Goal: Register for event/course

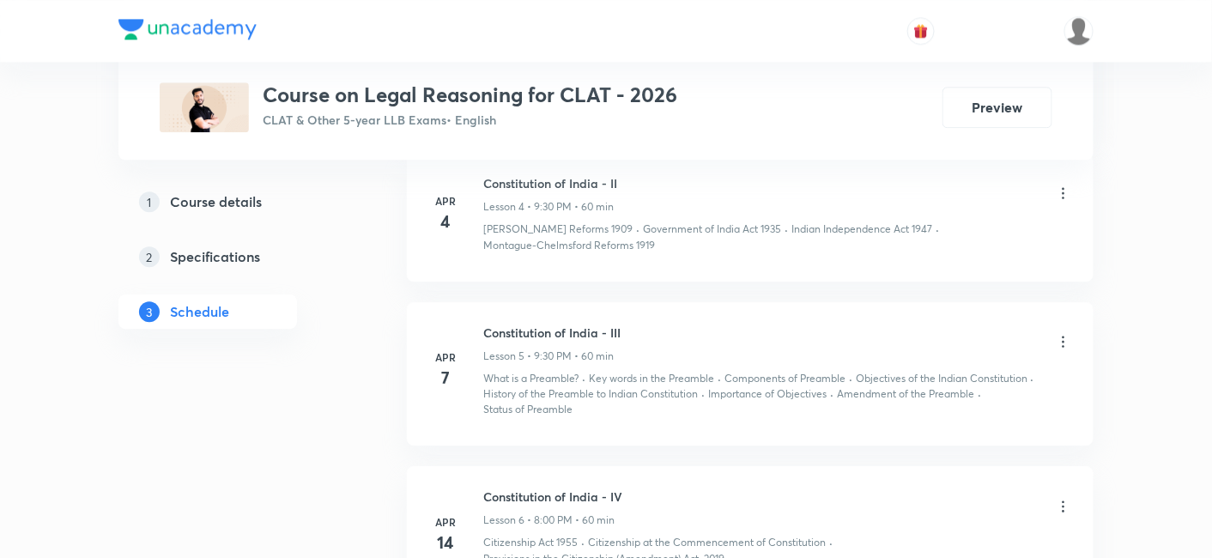
scroll to position [1526, 0]
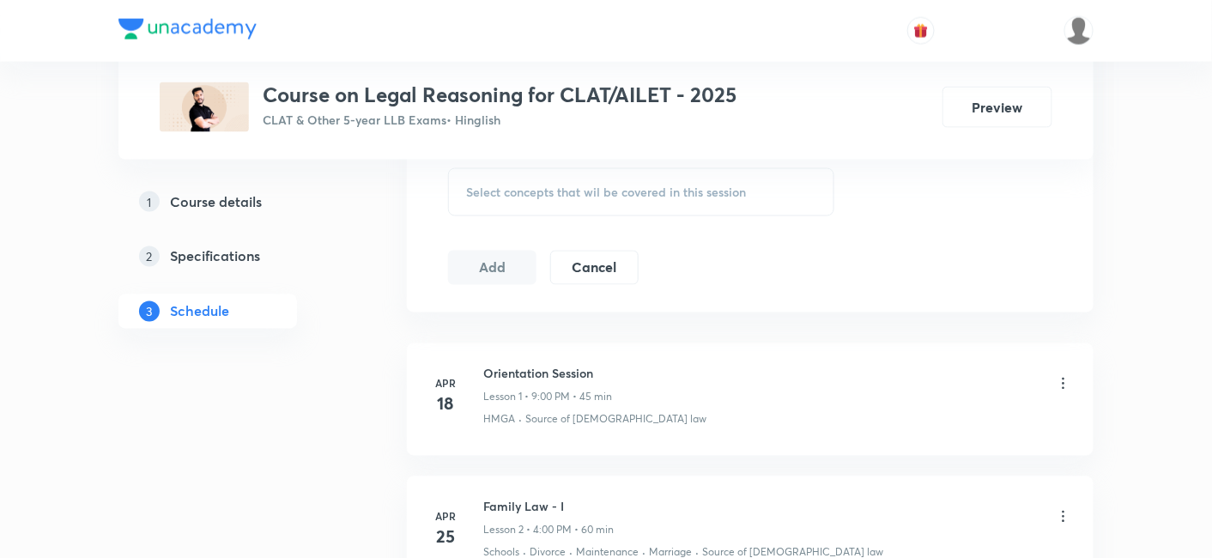
scroll to position [954, 0]
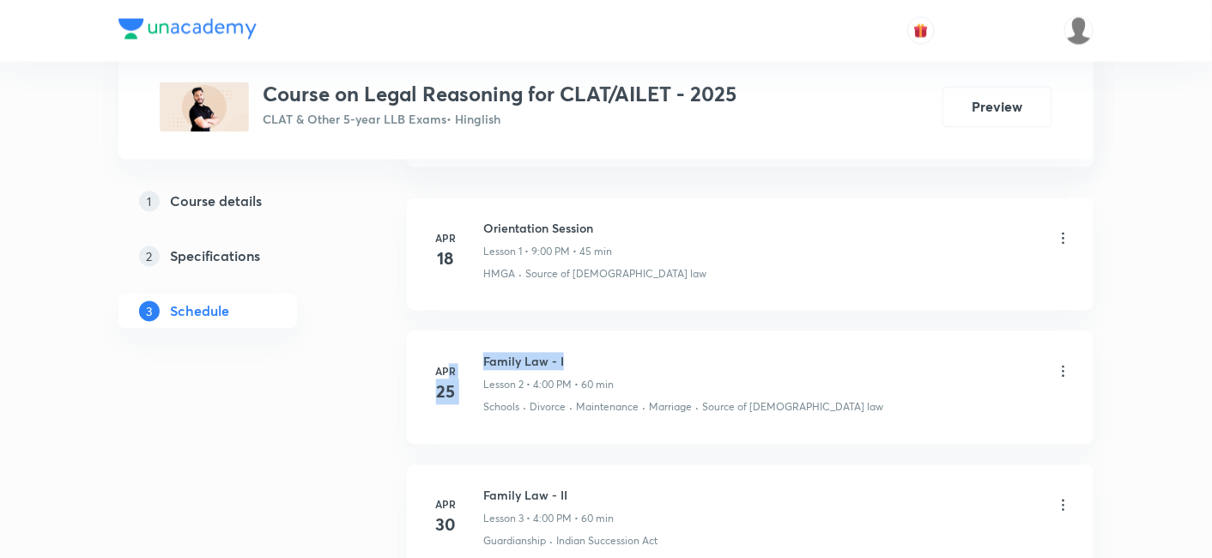
drag, startPoint x: 447, startPoint y: 364, endPoint x: 562, endPoint y: 367, distance: 115.1
click at [562, 367] on div "[DATE] Family Law - I Lesson 2 • 4:00 PM • 60 min Schools · Divorce · Maintenan…" at bounding box center [750, 384] width 644 height 63
click at [577, 365] on h6 "Family Law - I" at bounding box center [548, 362] width 131 height 18
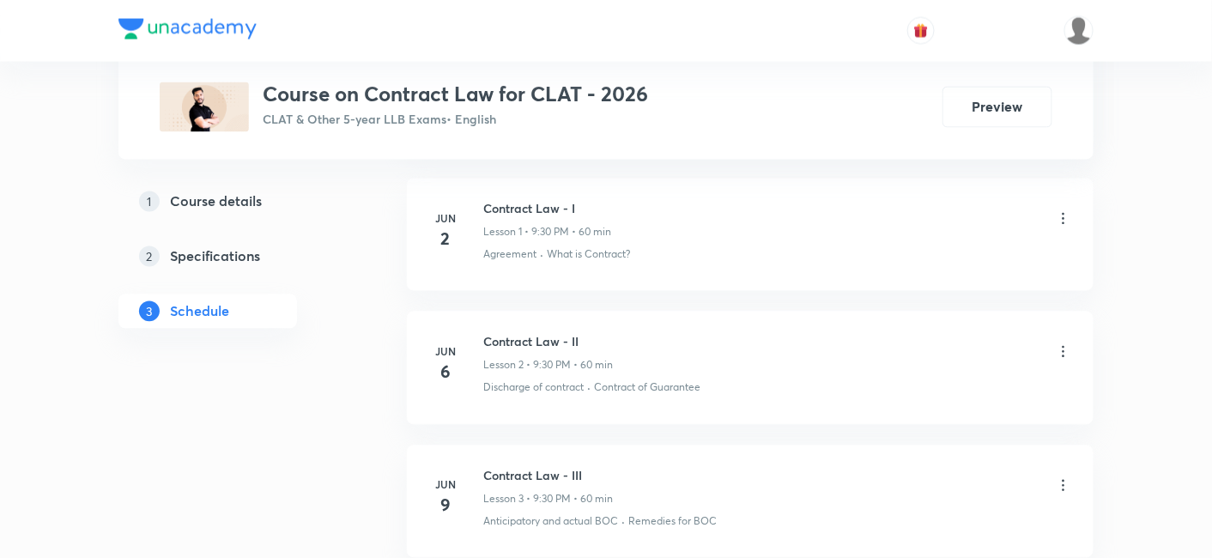
scroll to position [859, 0]
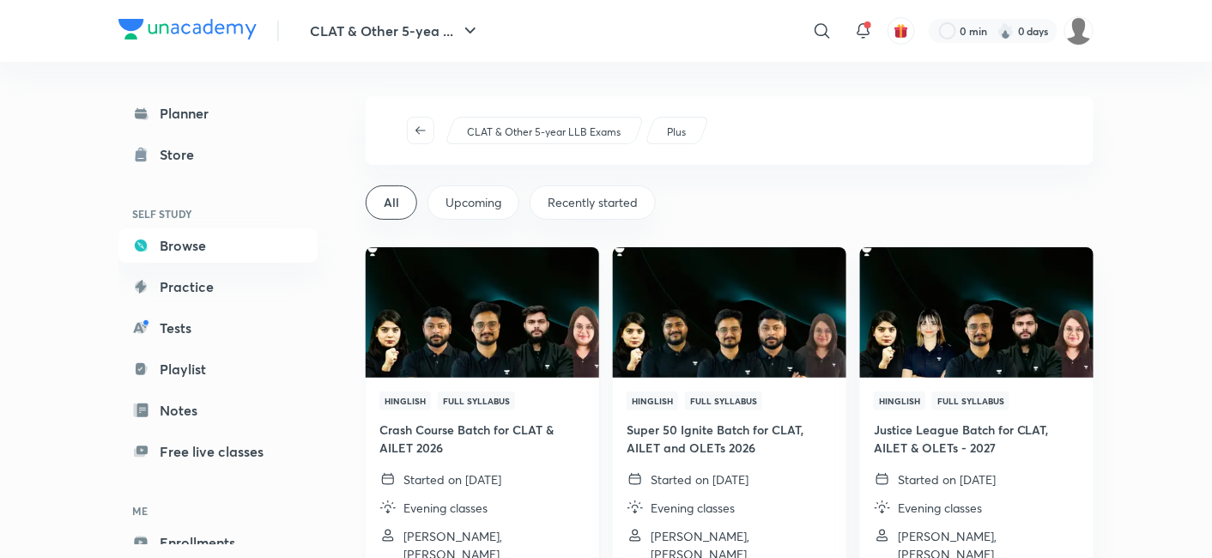
click at [571, 398] on div "Hinglish Full Syllabus" at bounding box center [483, 401] width 206 height 19
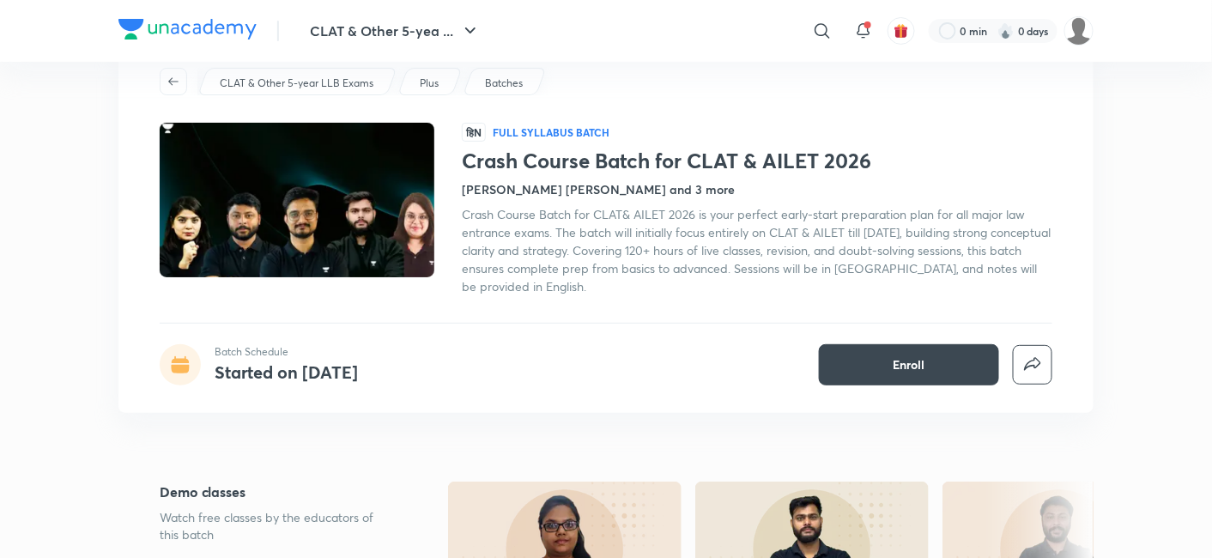
scroll to position [95, 0]
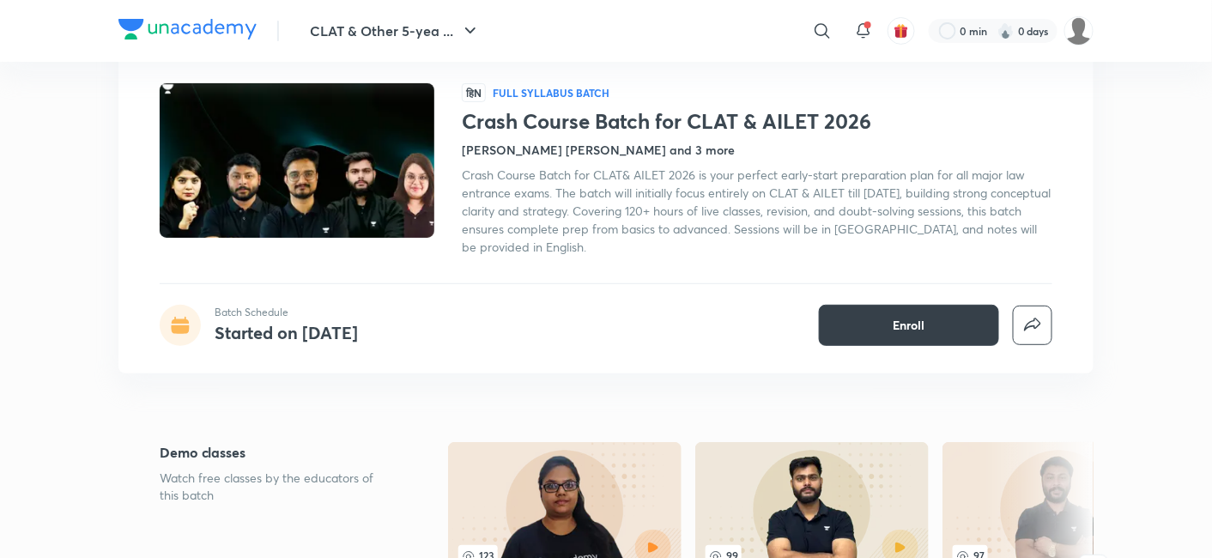
click at [976, 316] on button "Enroll" at bounding box center [909, 325] width 180 height 41
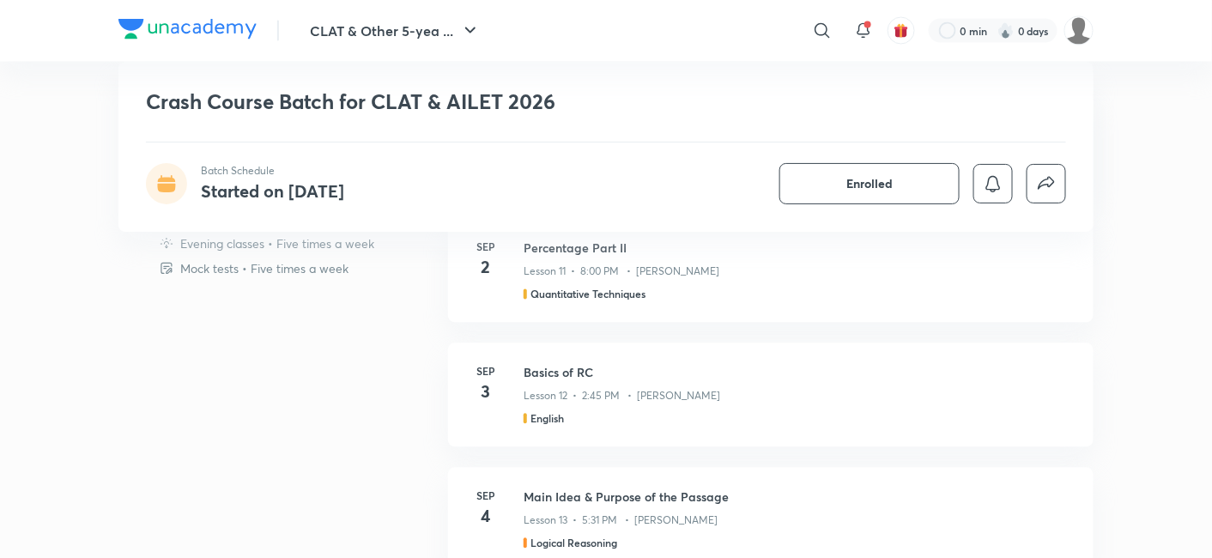
scroll to position [859, 0]
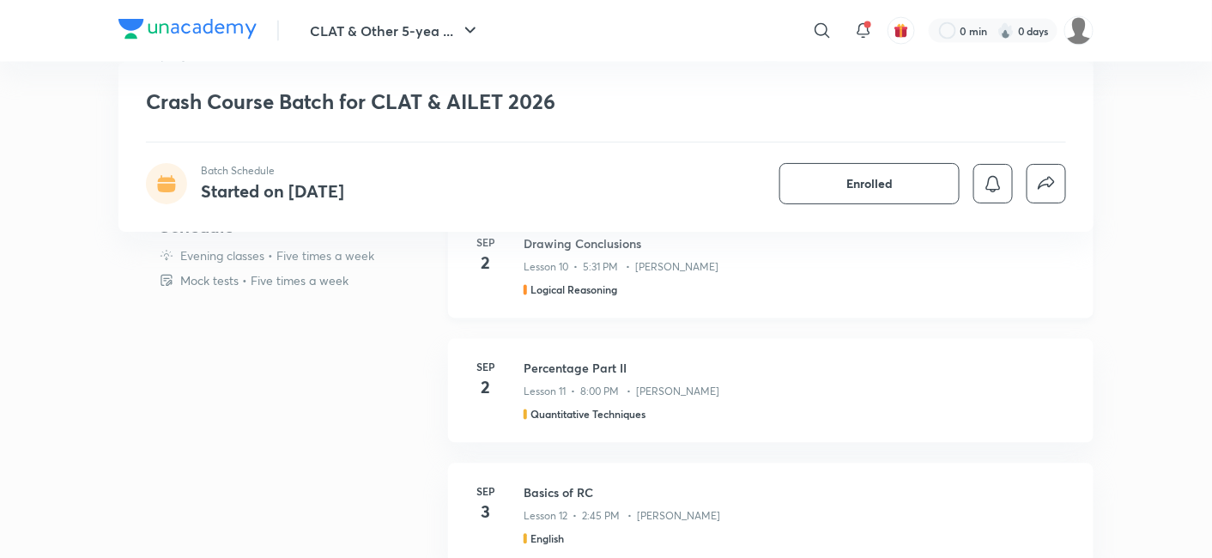
click at [616, 250] on h3 "Drawing Conclusions" at bounding box center [799, 244] width 550 height 18
click at [614, 240] on h3 "Drawing Conclusions" at bounding box center [799, 244] width 550 height 18
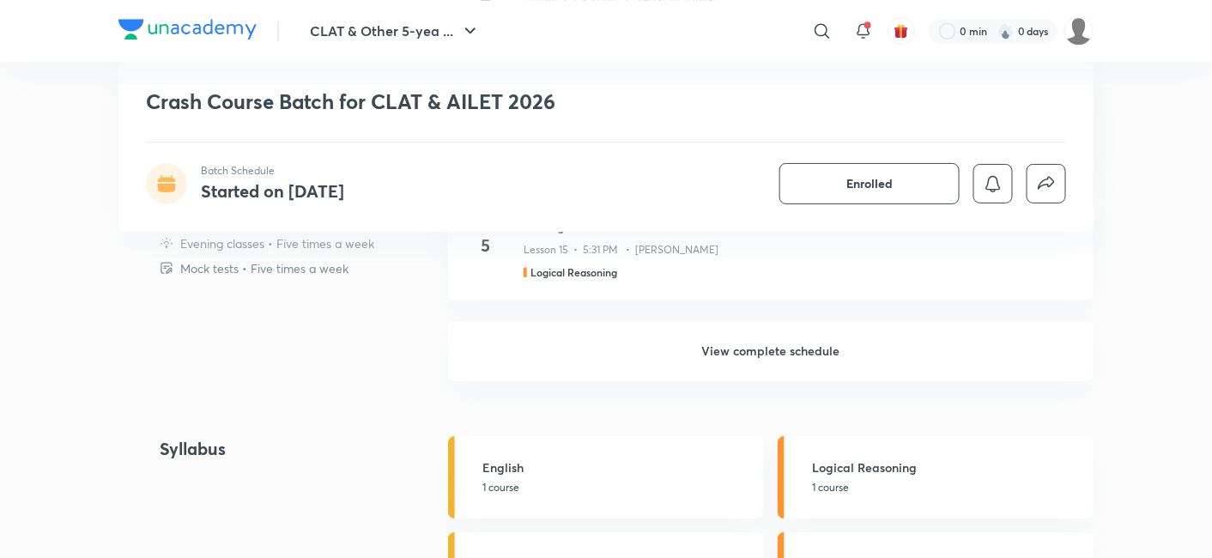
scroll to position [1526, 0]
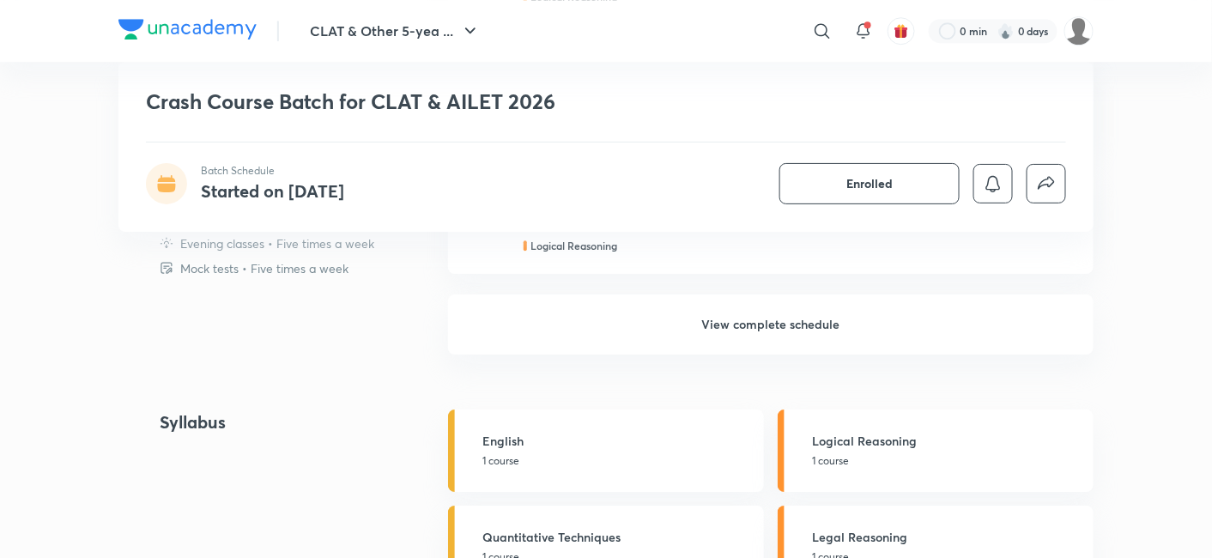
click at [775, 319] on h6 "View complete schedule" at bounding box center [771, 325] width 646 height 60
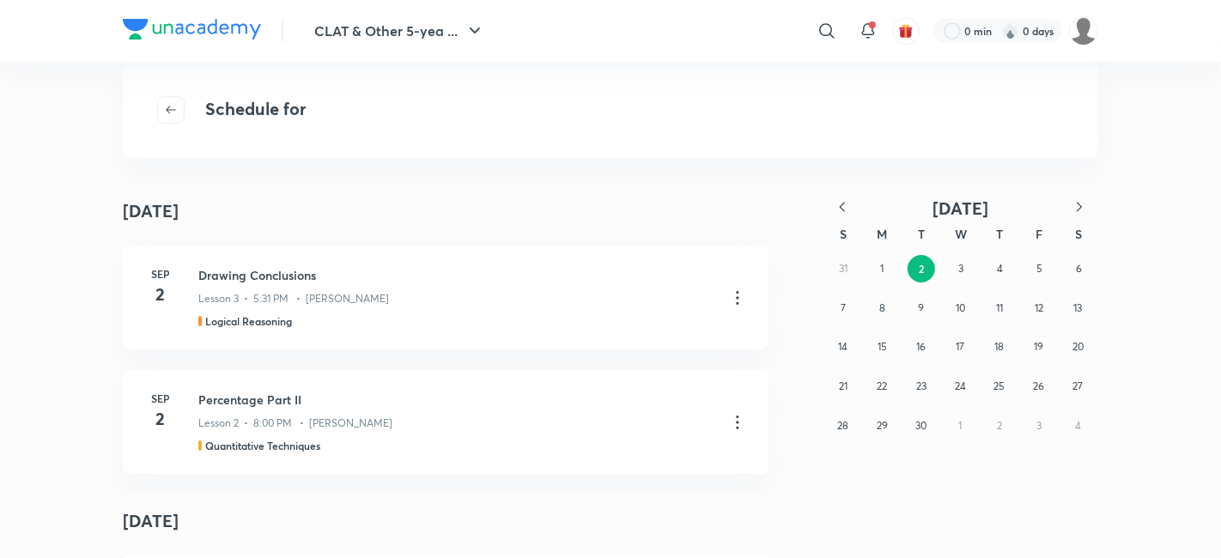
click at [848, 213] on icon "button" at bounding box center [842, 206] width 17 height 17
click at [1011, 425] on button "28" at bounding box center [999, 425] width 27 height 27
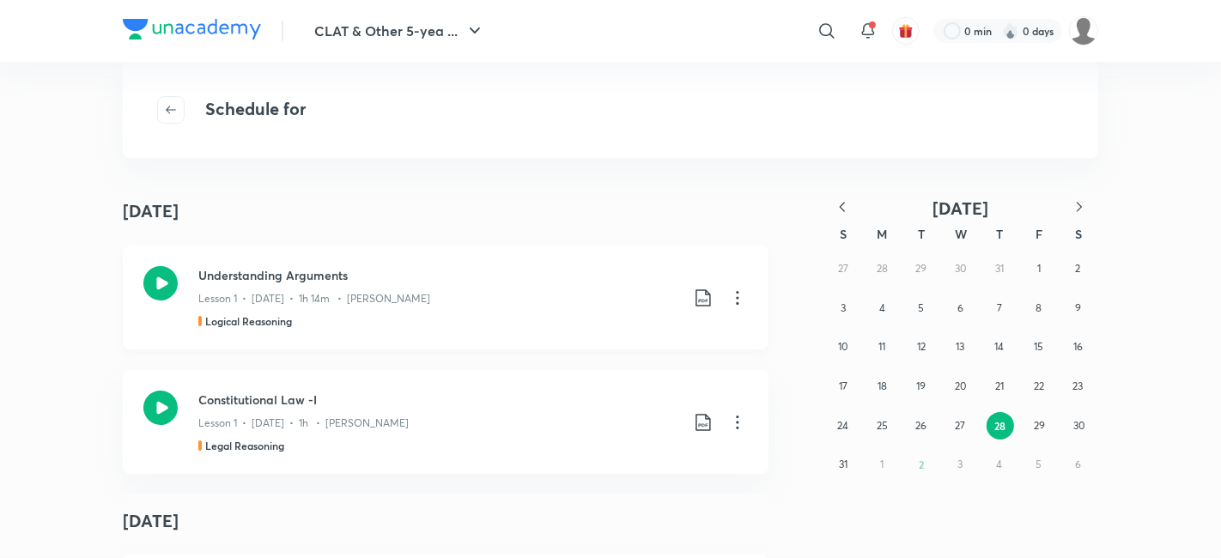
scroll to position [95, 0]
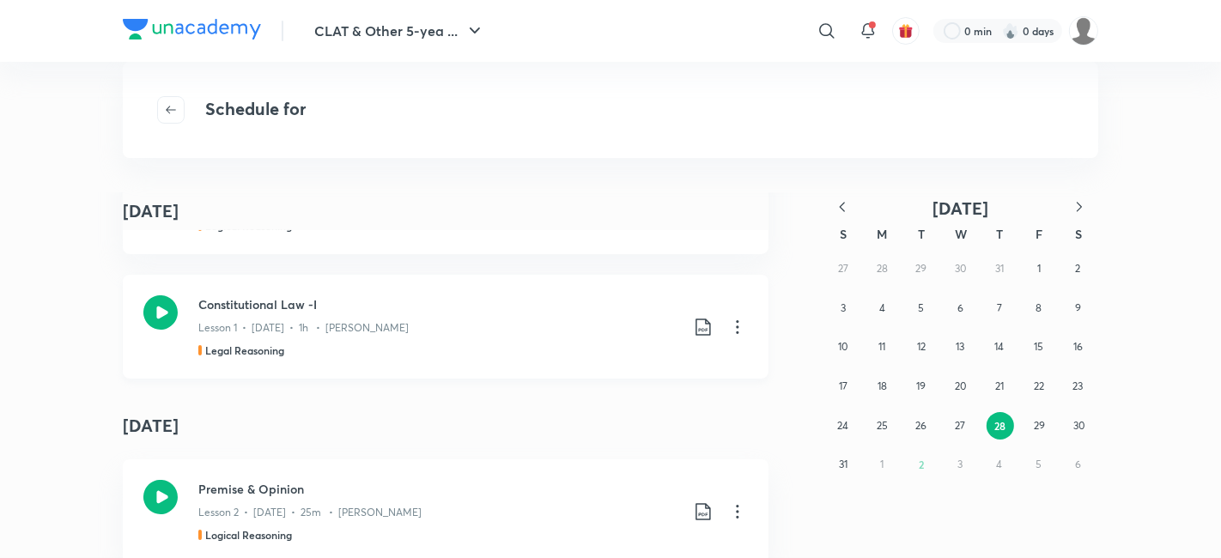
click at [304, 311] on h3 "Constitutional Law -I" at bounding box center [438, 304] width 481 height 18
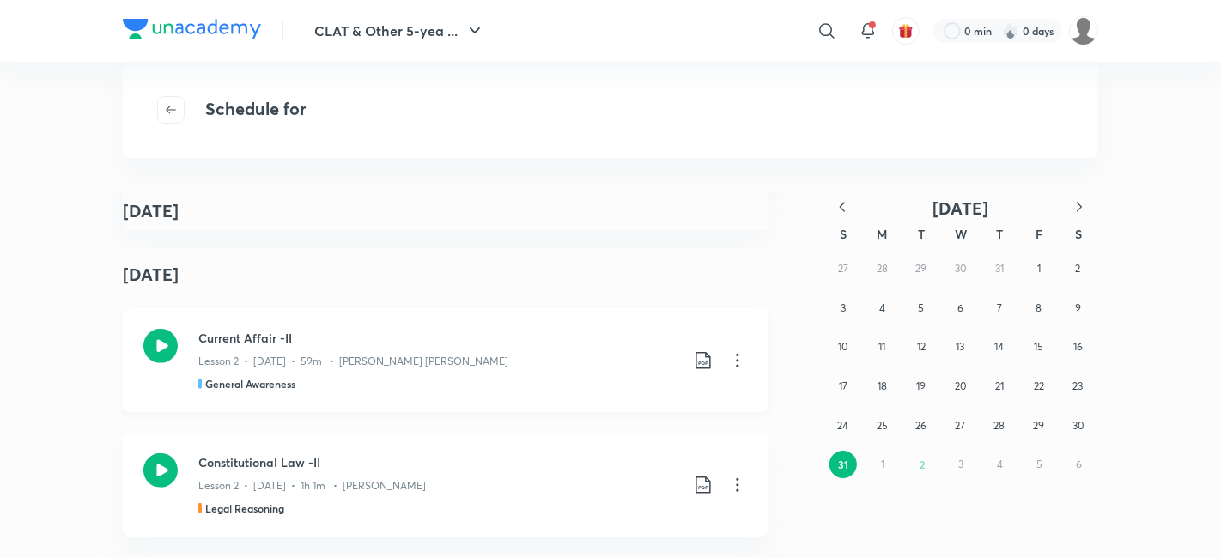
scroll to position [1240, 0]
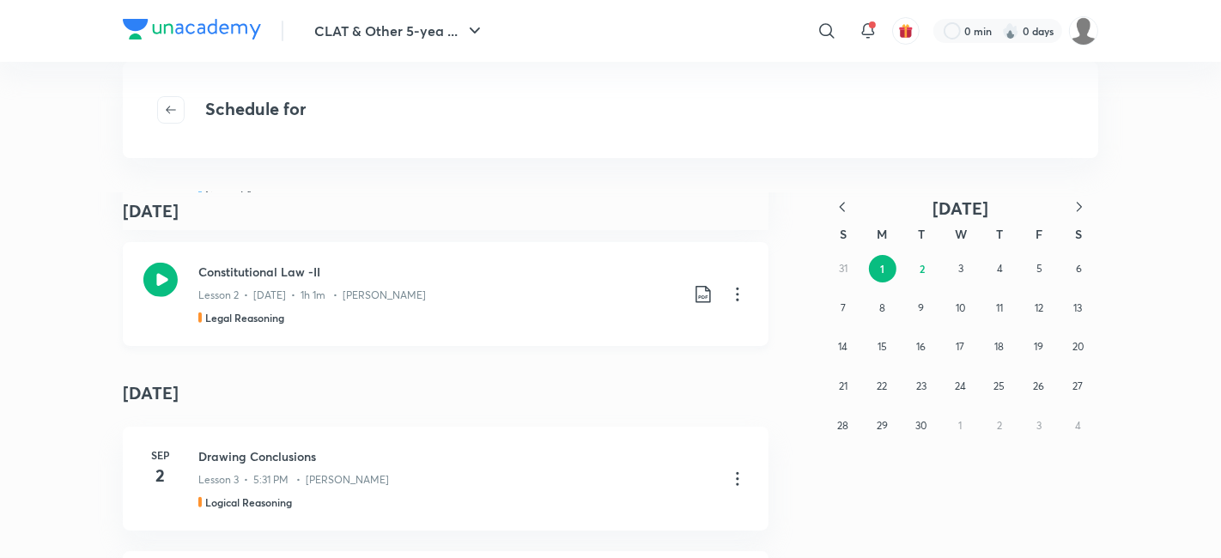
click at [277, 274] on h3 "Constitutional Law -II" at bounding box center [438, 272] width 481 height 18
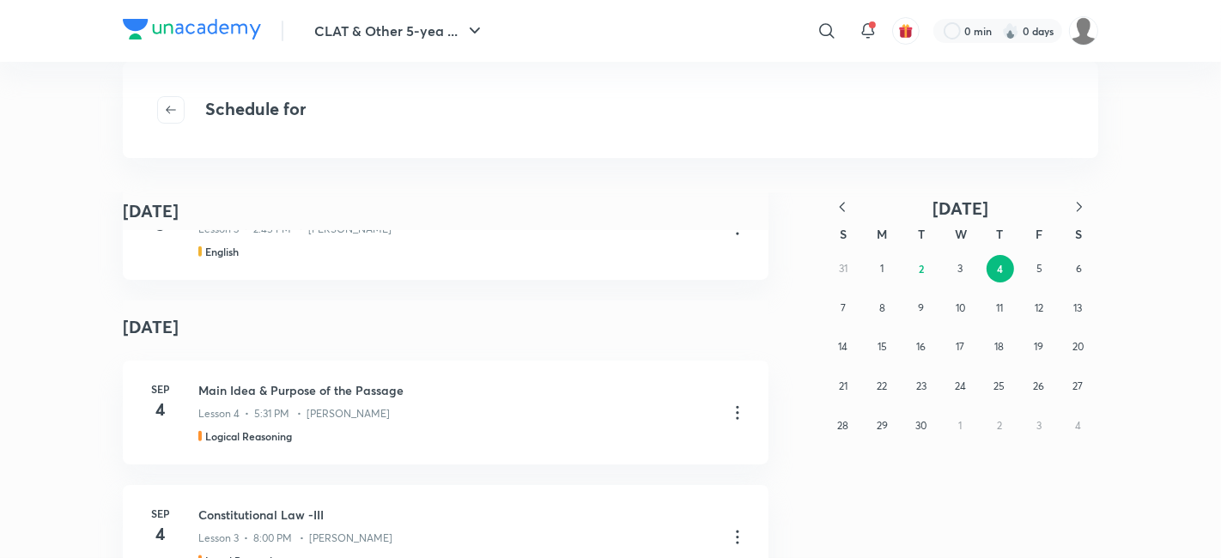
scroll to position [1908, 0]
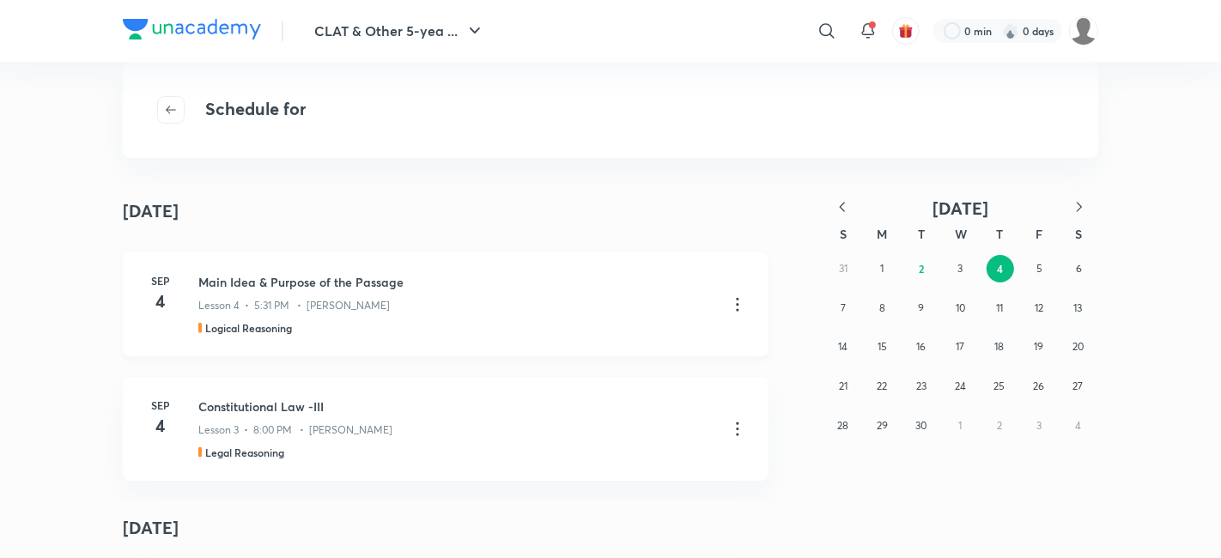
click at [374, 276] on h3 "Main Idea & Purpose of the Passage" at bounding box center [455, 282] width 515 height 18
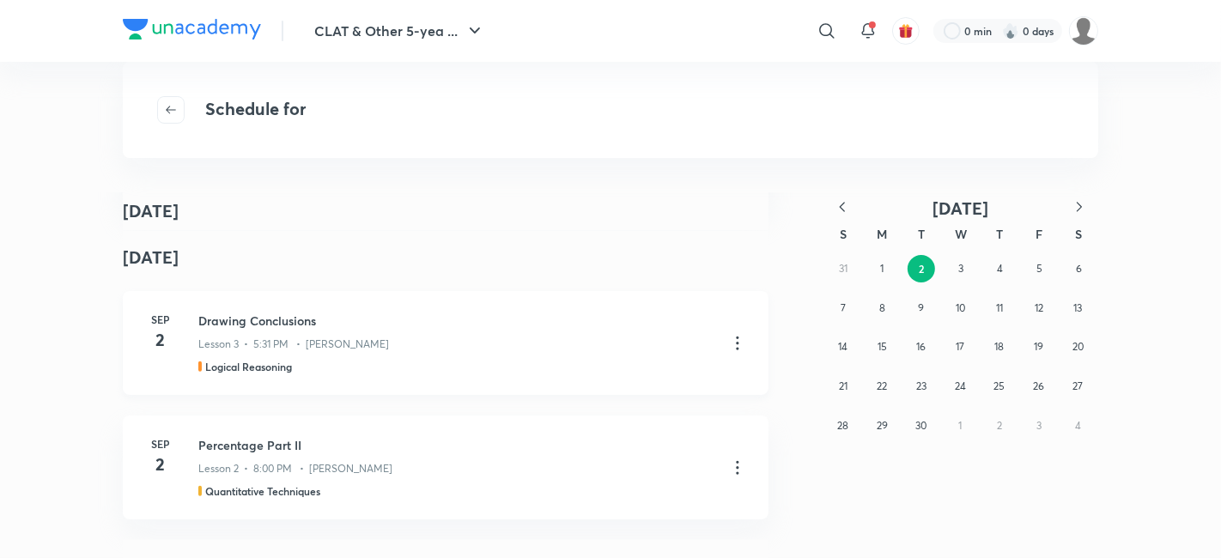
scroll to position [1431, 0]
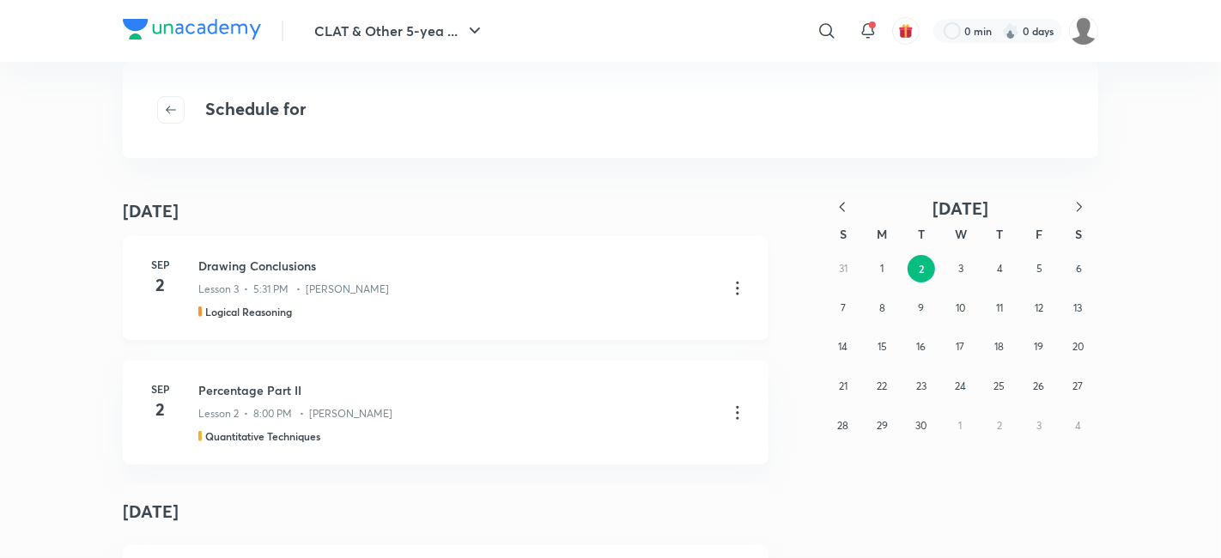
click at [287, 258] on h3 "Drawing Conclusions" at bounding box center [455, 266] width 515 height 18
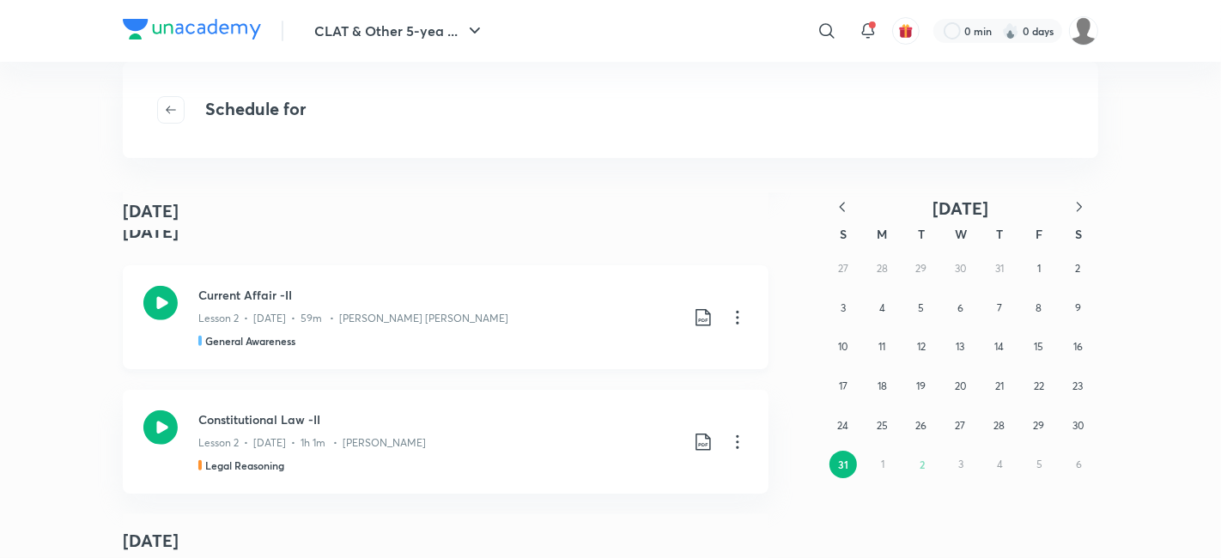
scroll to position [1049, 0]
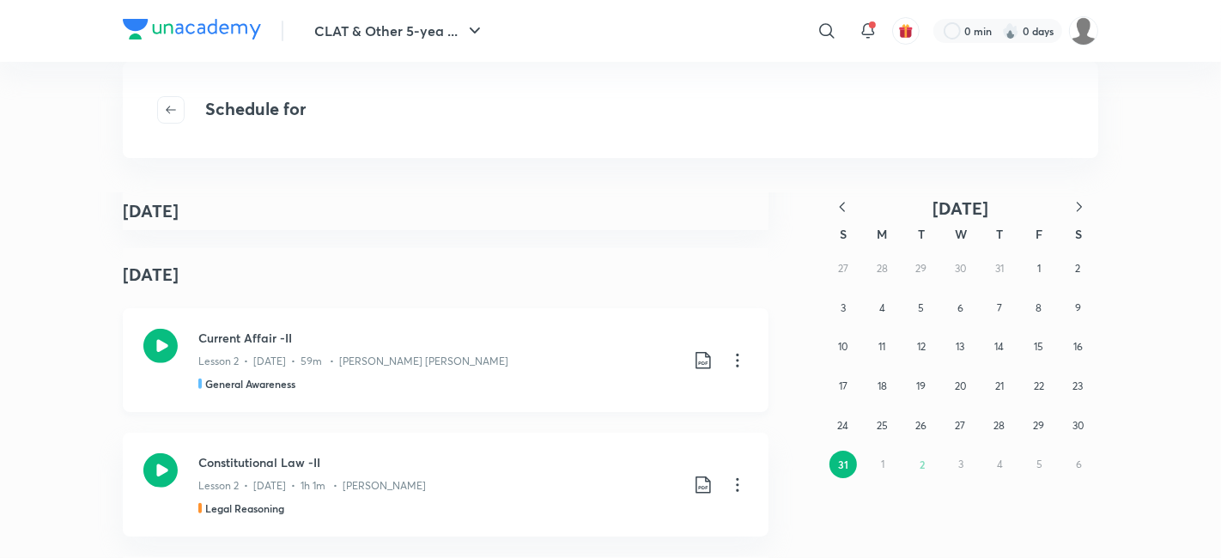
click at [266, 337] on h3 "Current Affair -II" at bounding box center [438, 338] width 481 height 18
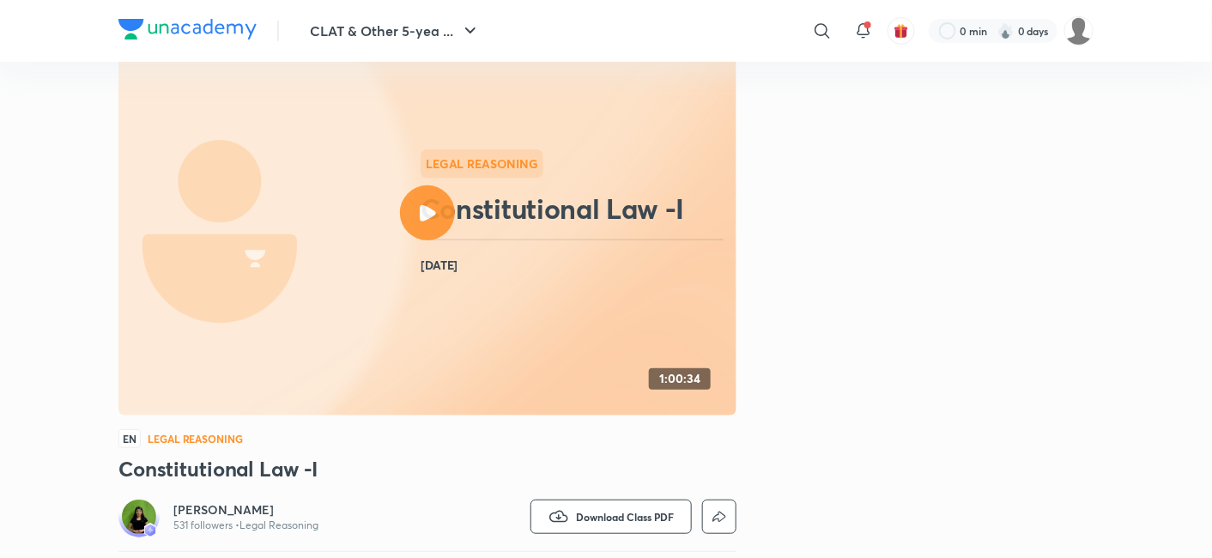
scroll to position [95, 0]
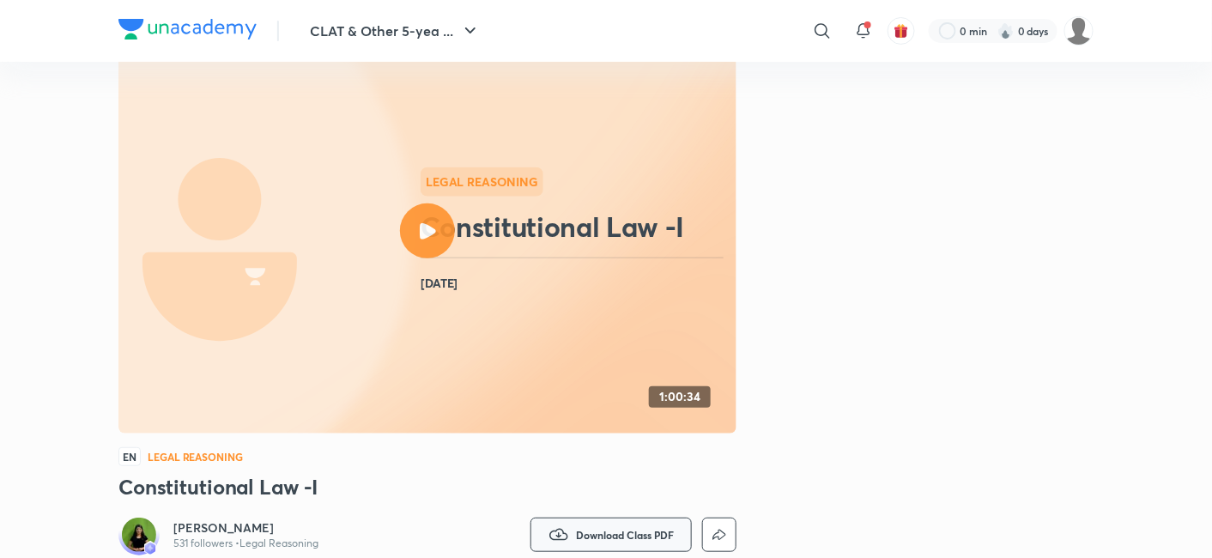
click at [556, 532] on icon "button" at bounding box center [559, 535] width 21 height 21
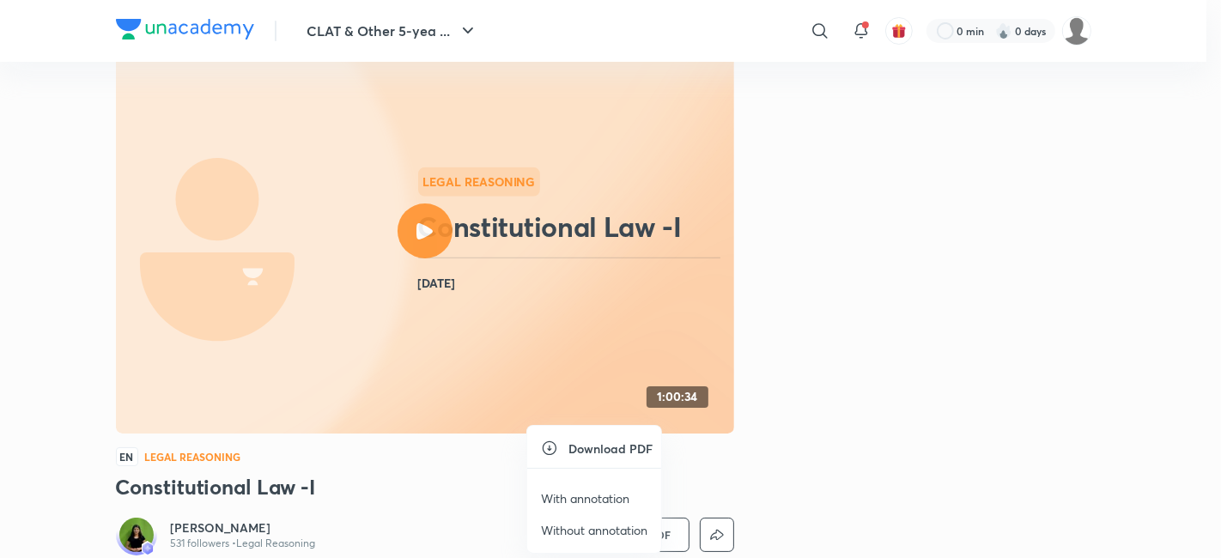
click at [582, 453] on h6 "Download PDF" at bounding box center [610, 449] width 84 height 18
click at [550, 448] on icon at bounding box center [550, 448] width 14 height 14
click at [591, 500] on p "With annotation" at bounding box center [585, 498] width 88 height 18
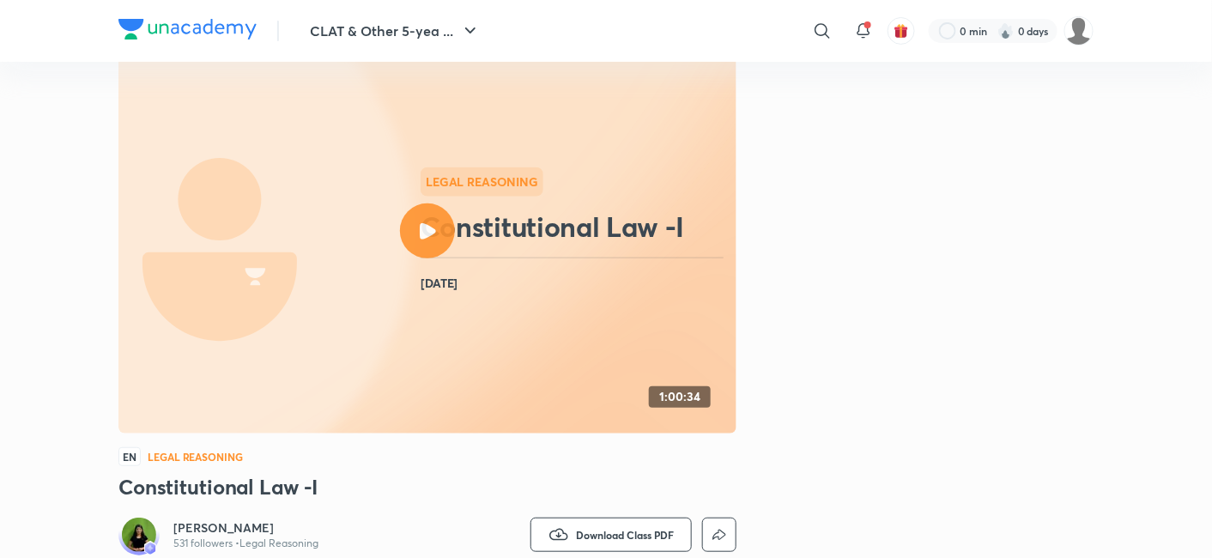
click at [401, 240] on circle at bounding box center [135, 232] width 556 height 556
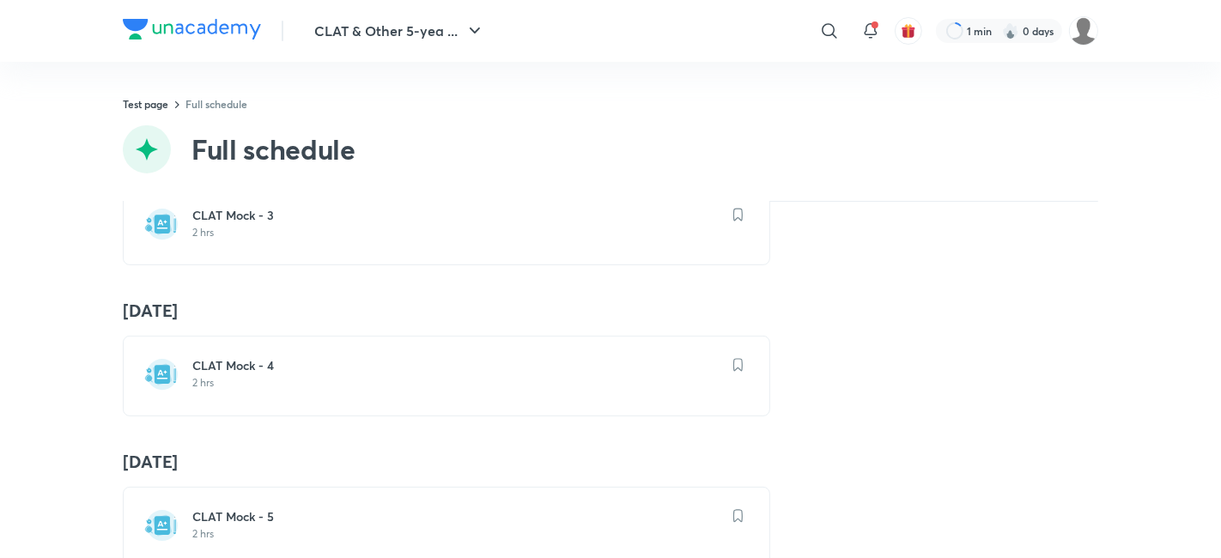
scroll to position [436, 0]
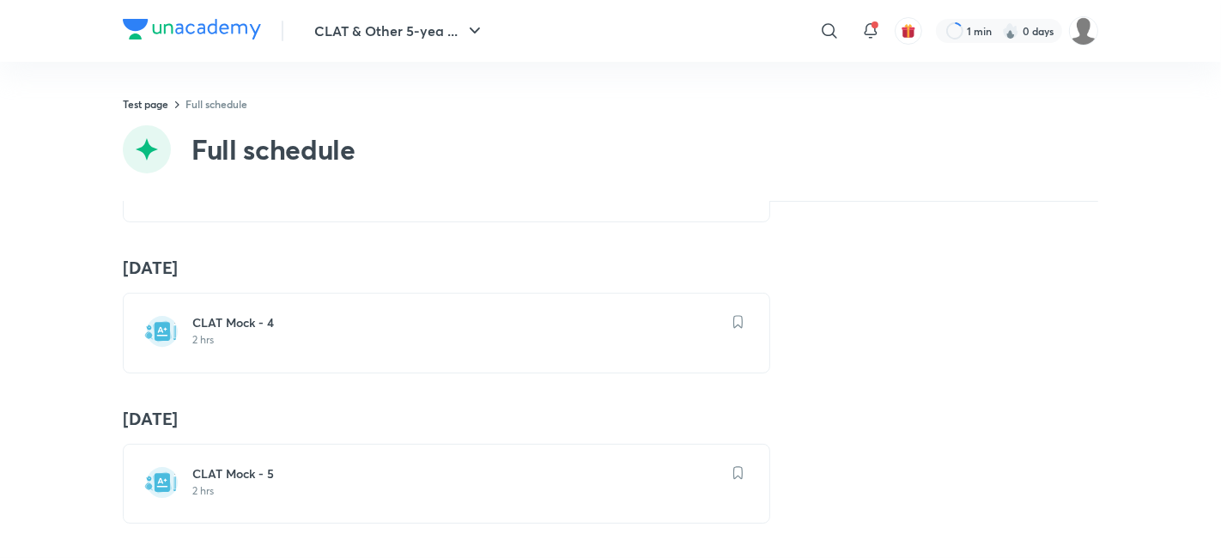
click at [258, 465] on h6 "CLAT Mock - 5" at bounding box center [456, 473] width 529 height 17
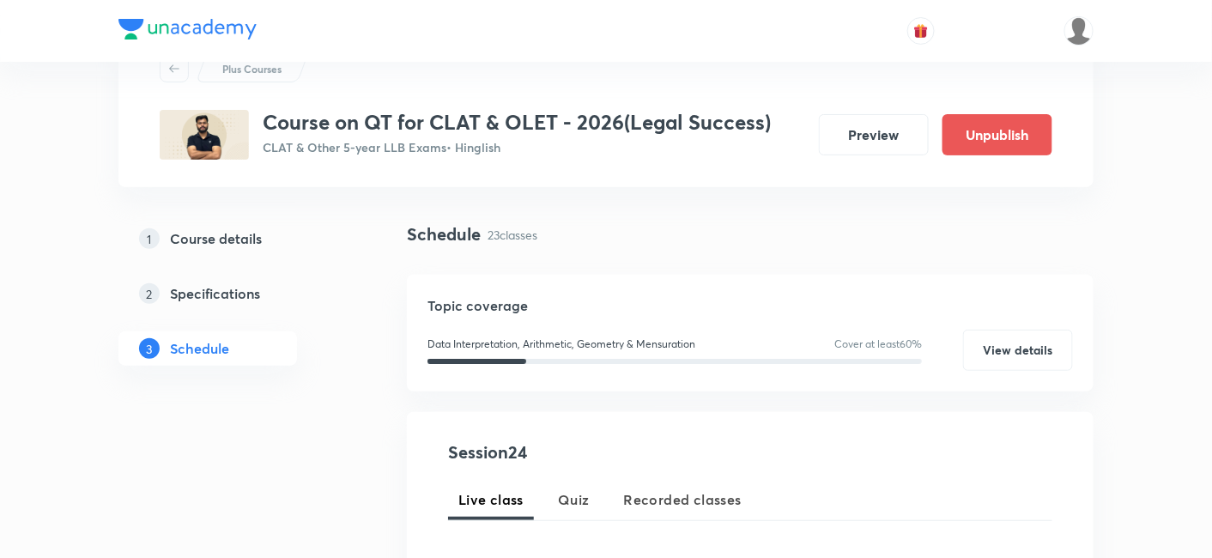
scroll to position [95, 0]
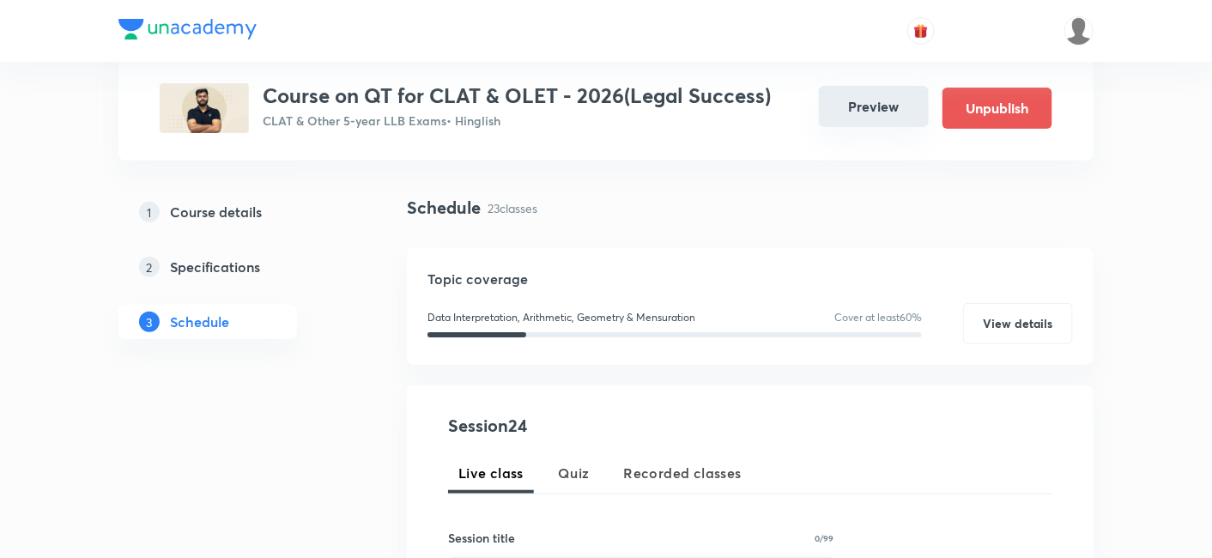
click at [860, 111] on button "Preview" at bounding box center [874, 106] width 110 height 41
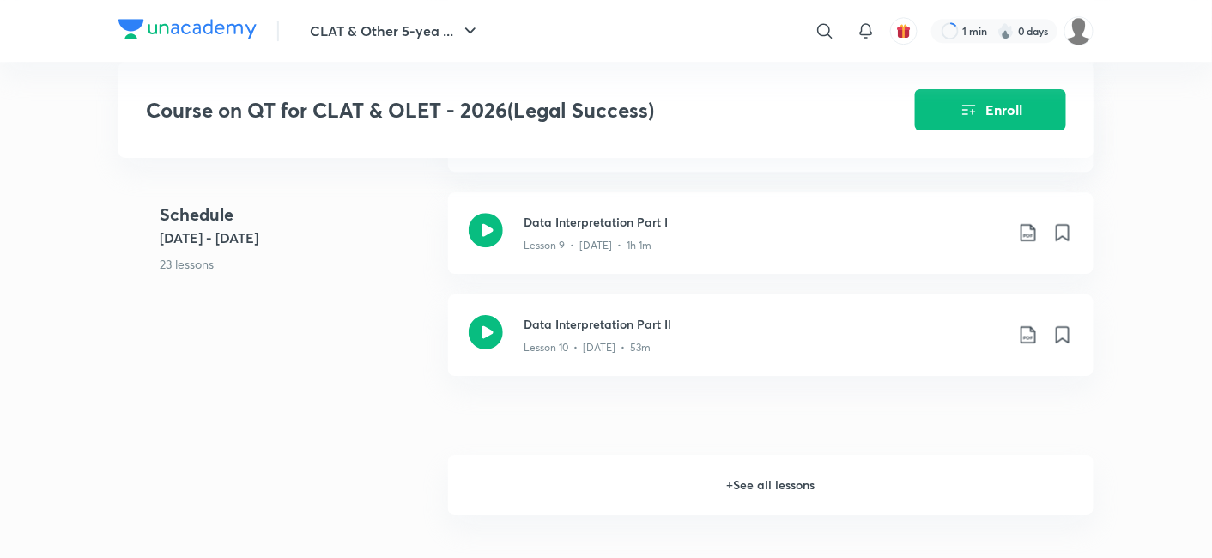
scroll to position [1717, 0]
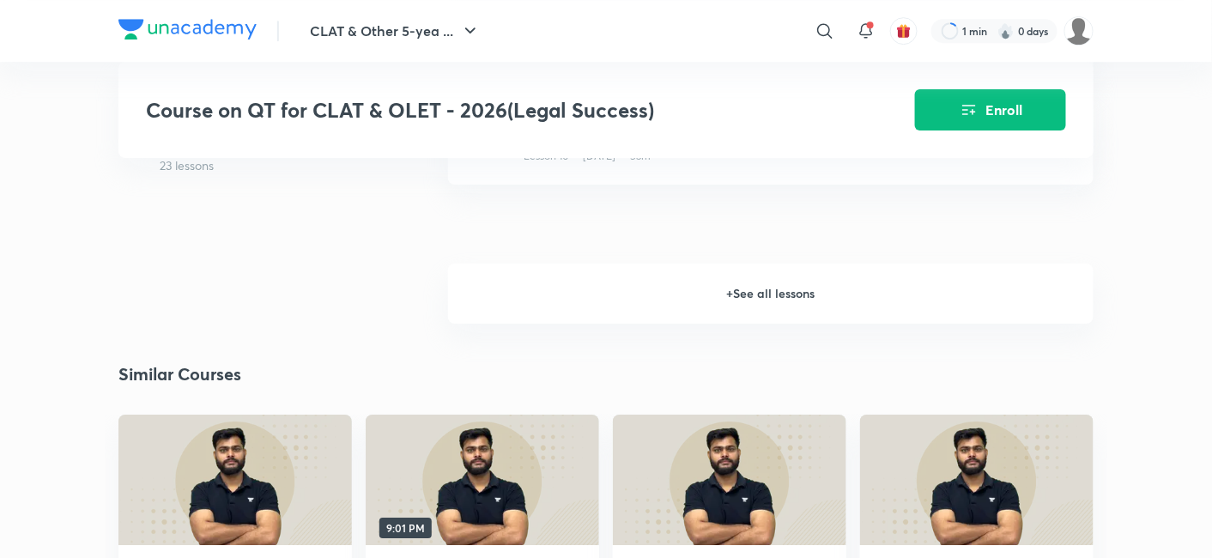
click at [749, 308] on h6 "+ See all lessons" at bounding box center [771, 294] width 646 height 60
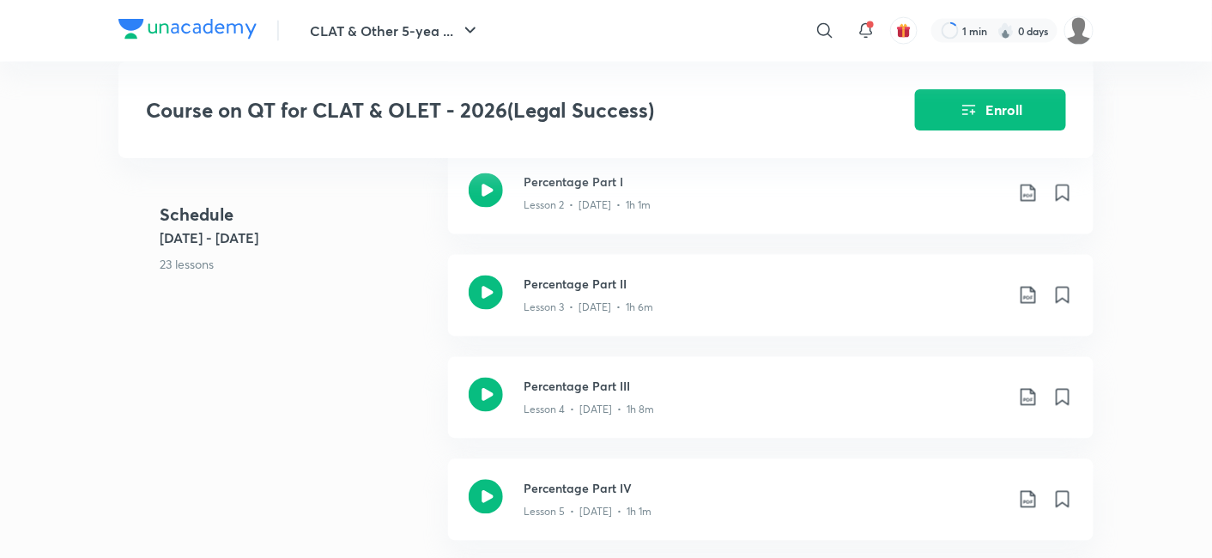
scroll to position [954, 0]
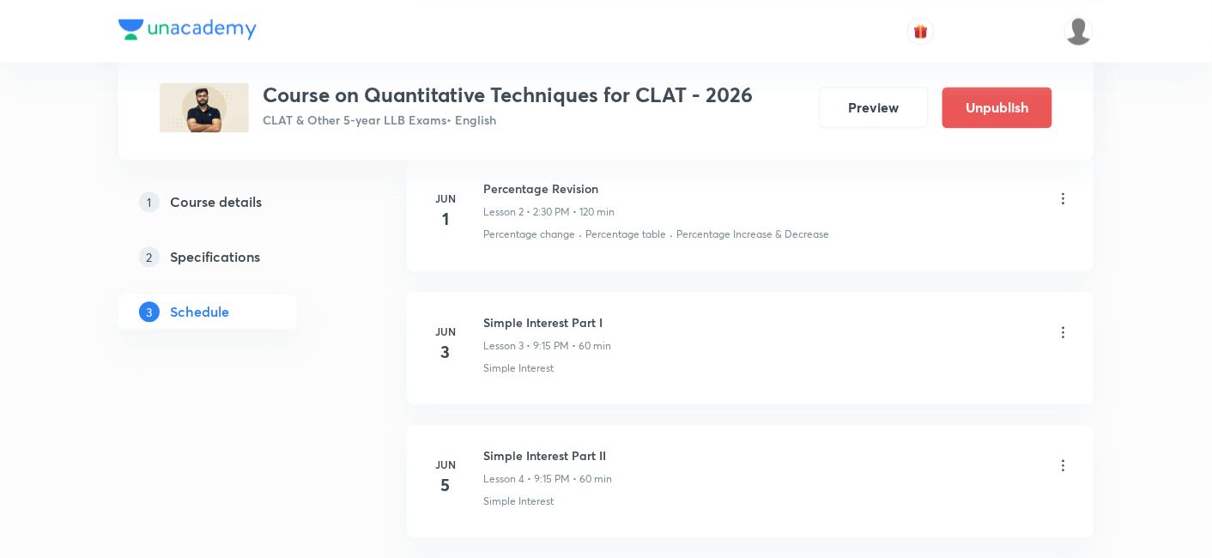
scroll to position [841, 0]
